Goal: Information Seeking & Learning: Check status

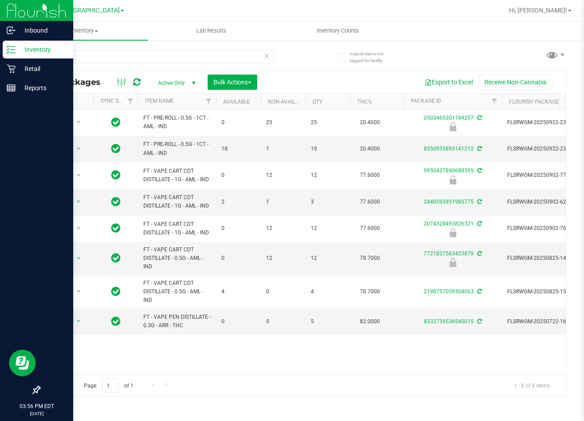
drag, startPoint x: 77, startPoint y: 58, endPoint x: 16, endPoint y: 55, distance: 61.3
click at [34, 65] on div "Include items not tagged for facility arr All Packages Active Only Active Only …" at bounding box center [302, 175] width 563 height 273
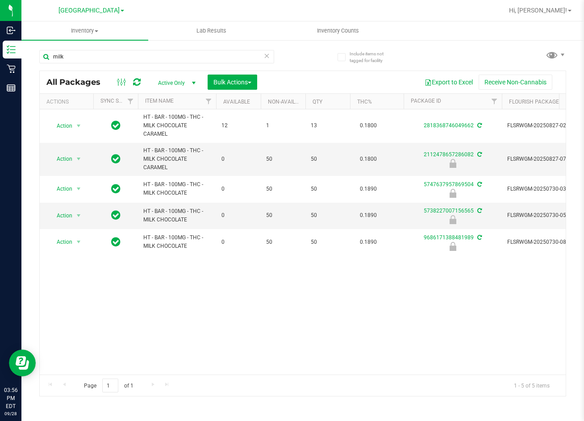
type input "milk"
click at [326, 319] on div "Action Action Create package Edit attributes Global inventory Locate package Lo…" at bounding box center [303, 241] width 526 height 265
click at [212, 314] on div "Action Action Create package Edit attributes Global inventory Locate package Lo…" at bounding box center [303, 241] width 526 height 265
click at [342, 294] on div "Action Action Create package Edit attributes Global inventory Locate package Lo…" at bounding box center [303, 241] width 526 height 265
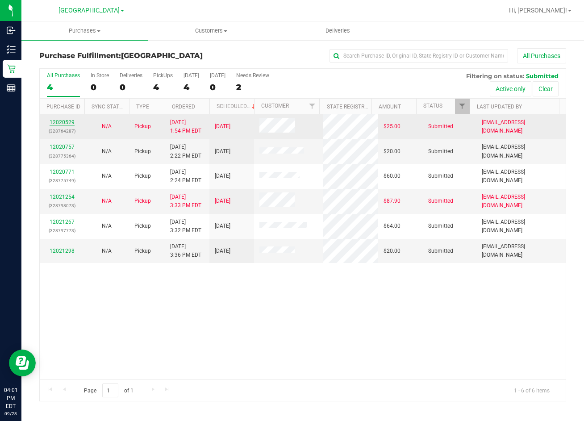
click at [66, 122] on link "12020529" at bounding box center [62, 122] width 25 height 6
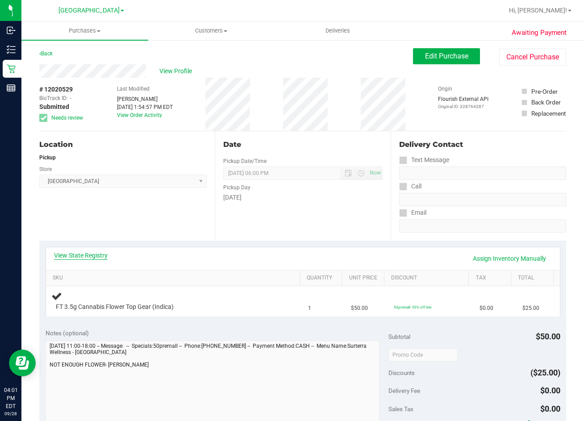
click at [80, 254] on link "View State Registry" at bounding box center [81, 255] width 54 height 9
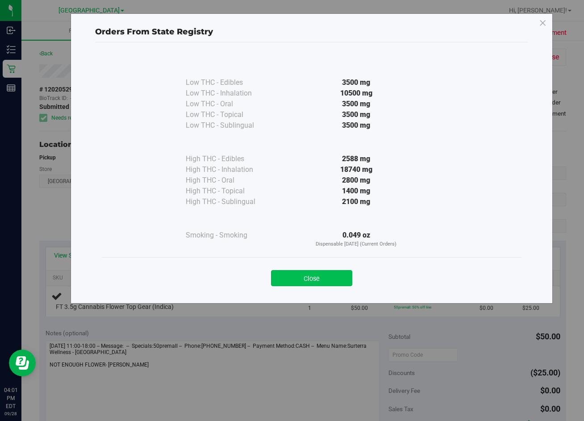
click at [344, 274] on button "Close" at bounding box center [311, 278] width 81 height 16
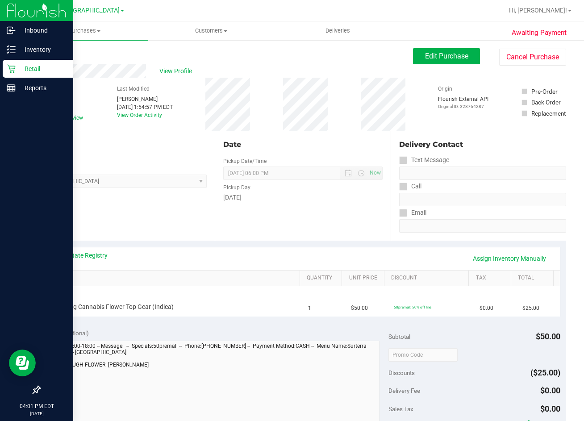
click at [33, 70] on p "Retail" at bounding box center [43, 68] width 54 height 11
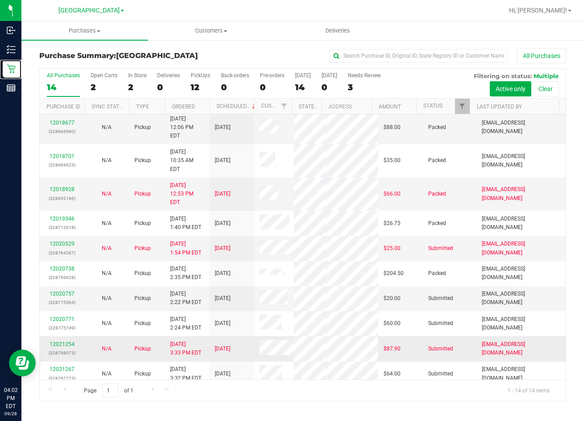
scroll to position [115, 0]
